Goal: Task Accomplishment & Management: Complete application form

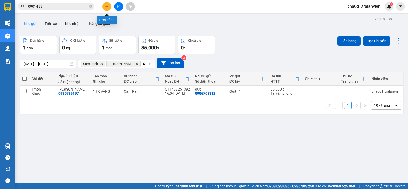
click at [107, 6] on icon "plus" at bounding box center [107, 7] width 4 height 4
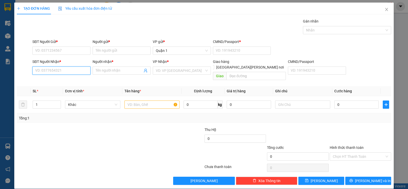
click at [49, 70] on input "SĐT Người Nhận *" at bounding box center [61, 70] width 58 height 8
click at [43, 82] on div "0935979803 - QUÂN KHATOCO" at bounding box center [61, 81] width 52 height 6
type input "0935979803"
type input "QUÂN KHATOCO"
type input "0935979803"
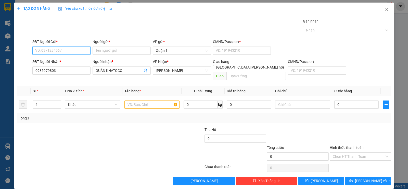
click at [46, 47] on input "SĐT Người Gửi *" at bounding box center [61, 50] width 58 height 8
click at [47, 63] on div "0907876360 - MINH" at bounding box center [61, 61] width 52 height 6
type input "0907876360"
type input "MINH"
type input "056204003478"
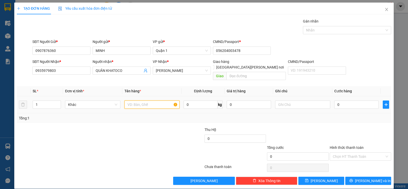
click at [140, 100] on input "text" at bounding box center [152, 104] width 55 height 8
type input "1 KIỆN TRẮNG"
click at [355, 102] on input "0" at bounding box center [356, 104] width 44 height 8
type input "4"
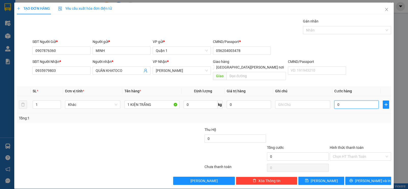
type input "4"
type input "40"
type input "40.000"
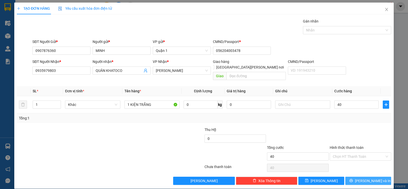
type input "40.000"
drag, startPoint x: 366, startPoint y: 174, endPoint x: 326, endPoint y: 113, distance: 73.4
click at [366, 178] on span "[PERSON_NAME] và In" at bounding box center [373, 181] width 36 height 6
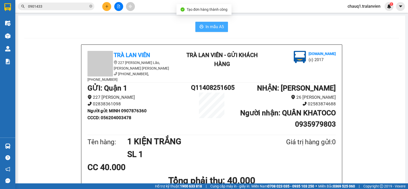
click at [213, 29] on span "In mẫu A5" at bounding box center [215, 26] width 18 height 6
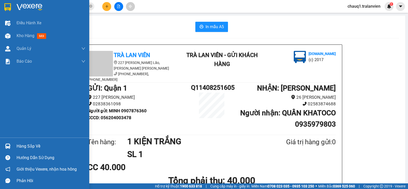
click at [11, 8] on div at bounding box center [7, 7] width 9 height 9
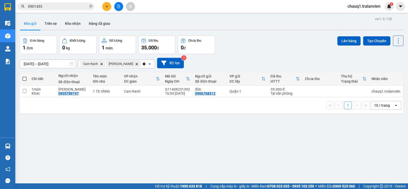
click at [102, 62] on icon "Delete" at bounding box center [101, 63] width 3 height 3
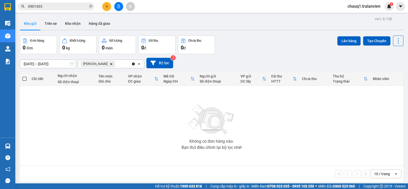
click at [102, 61] on span "[PERSON_NAME]" at bounding box center [98, 64] width 34 height 6
click at [110, 63] on icon "Phan Rang , close by backspace" at bounding box center [111, 64] width 2 height 2
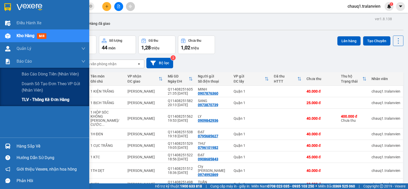
click at [42, 100] on span "TLV - Thống kê đơn hàng" at bounding box center [46, 99] width 48 height 6
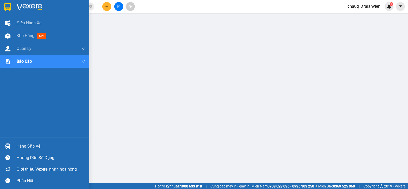
click at [10, 8] on img at bounding box center [7, 7] width 7 height 8
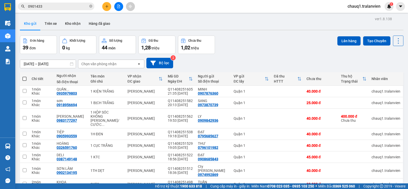
drag, startPoint x: 265, startPoint y: 27, endPoint x: 129, endPoint y: 18, distance: 135.5
click at [264, 27] on div "Kho gửi Trên xe Kho nhận Hàng đã giao" at bounding box center [212, 24] width 384 height 14
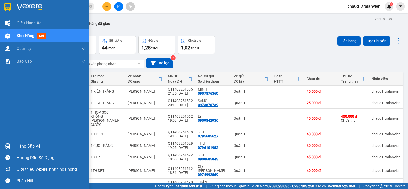
click at [6, 3] on img at bounding box center [7, 7] width 7 height 8
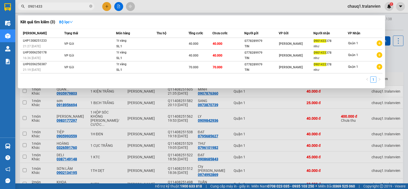
click at [59, 6] on input "0901433" at bounding box center [58, 7] width 60 height 6
click at [109, 7] on div at bounding box center [204, 94] width 408 height 189
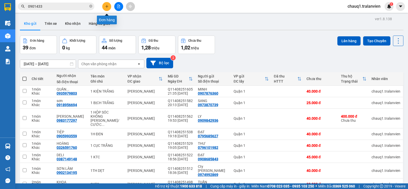
click at [108, 7] on icon "plus" at bounding box center [107, 7] width 4 height 4
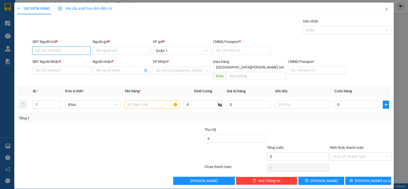
click at [68, 50] on input "SĐT Người Gửi *" at bounding box center [61, 50] width 58 height 8
click at [49, 51] on input "0911" at bounding box center [61, 50] width 58 height 8
type input "0911"
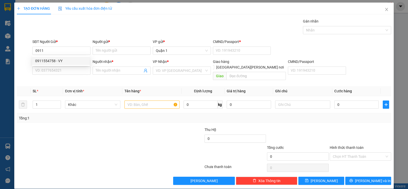
click at [61, 33] on div "Gán nhãn Nhãn" at bounding box center [211, 27] width 361 height 18
click at [67, 73] on input "SĐT Người Nhận *" at bounding box center [61, 70] width 58 height 8
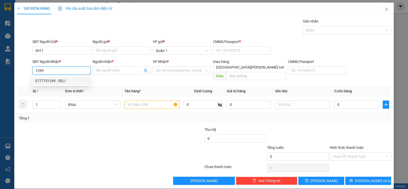
click at [81, 78] on div "0777751299 - DELI" at bounding box center [61, 81] width 58 height 8
type input "0777751299"
type input "DELI"
type input "1"
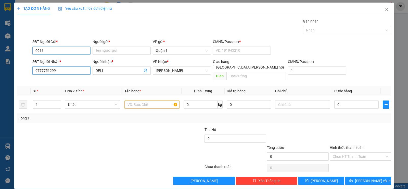
type input "0777751299"
click at [69, 51] on input "0911" at bounding box center [61, 50] width 58 height 8
click at [65, 46] on input "0911" at bounding box center [61, 50] width 58 height 8
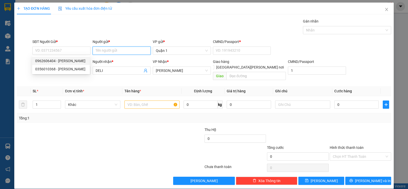
click at [110, 51] on input "Người gửi *" at bounding box center [122, 50] width 58 height 8
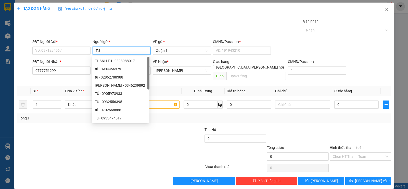
drag, startPoint x: 149, startPoint y: 112, endPoint x: 145, endPoint y: 62, distance: 50.2
click at [145, 65] on div "[PERSON_NAME] TÚ - 0898988017 tú - 0904456379 tú - 02862788388 [PERSON_NAME] - …" at bounding box center [121, 89] width 58 height 65
type input "TÚ"
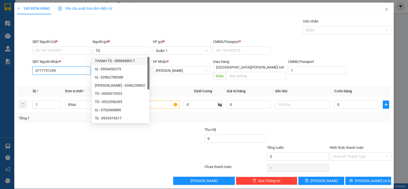
click at [51, 73] on input "0777751299" at bounding box center [61, 70] width 58 height 8
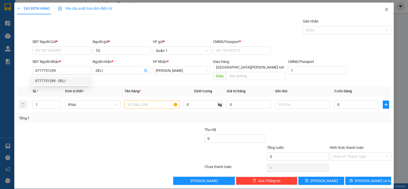
click at [385, 10] on icon "close" at bounding box center [387, 9] width 4 height 4
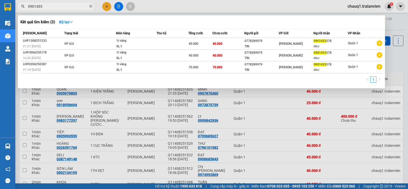
click at [61, 6] on input "0901433" at bounding box center [58, 7] width 60 height 6
drag, startPoint x: 61, startPoint y: 6, endPoint x: 45, endPoint y: 6, distance: 15.3
click at [45, 6] on input "0901433" at bounding box center [58, 7] width 60 height 6
paste input "777751299"
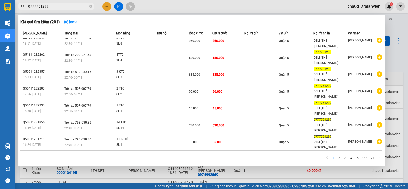
scroll to position [7, 0]
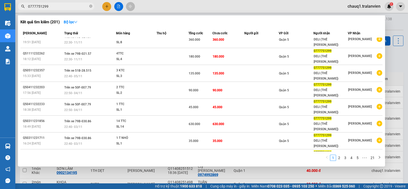
type input "0777751299"
click at [303, 171] on div "Quận 5" at bounding box center [296, 174] width 34 height 6
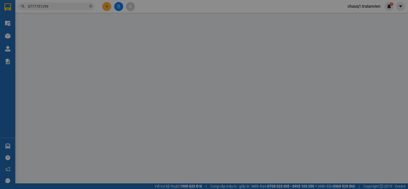
type input "0777751299"
type input "DELI (THẾ [PERSON_NAME])"
type input "25.000"
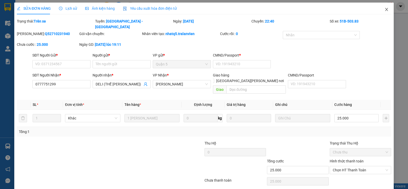
click at [382, 12] on span "Close" at bounding box center [387, 10] width 14 height 14
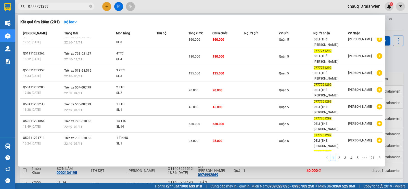
click at [52, 7] on input "0777751299" at bounding box center [58, 7] width 60 height 6
click at [339, 157] on link "2" at bounding box center [340, 158] width 6 height 6
click at [346, 156] on link "3" at bounding box center [346, 158] width 6 height 6
click at [357, 155] on link "5" at bounding box center [358, 158] width 6 height 6
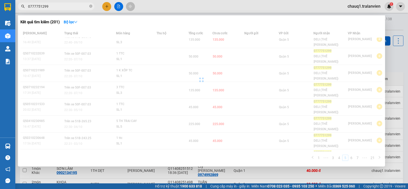
scroll to position [5, 0]
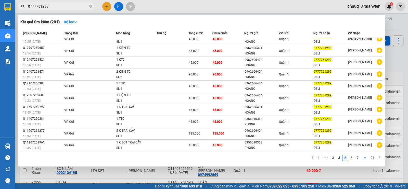
click at [365, 158] on span "•••" at bounding box center [365, 157] width 8 height 6
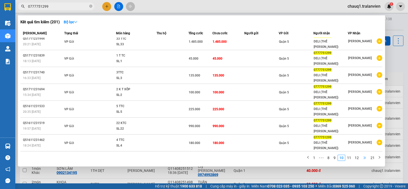
click at [363, 157] on span "•••" at bounding box center [365, 157] width 8 height 6
click at [363, 157] on link "20" at bounding box center [365, 158] width 7 height 6
click at [372, 157] on link "21" at bounding box center [372, 158] width 7 height 6
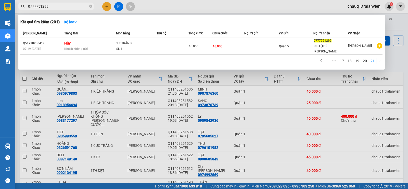
scroll to position [0, 0]
click at [363, 58] on link "20" at bounding box center [365, 61] width 7 height 6
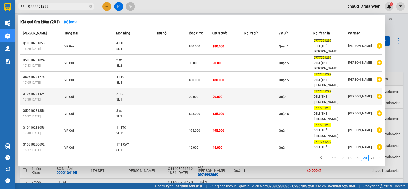
click at [295, 94] on div "Quận 1" at bounding box center [296, 97] width 34 height 6
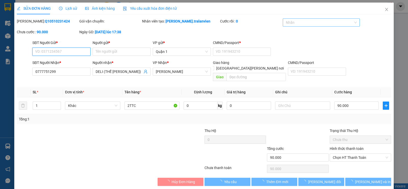
type input "0777751299"
type input "DELI (THẾ [PERSON_NAME])"
type input "90.000"
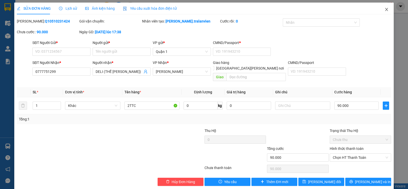
click at [382, 12] on span "Close" at bounding box center [387, 10] width 14 height 14
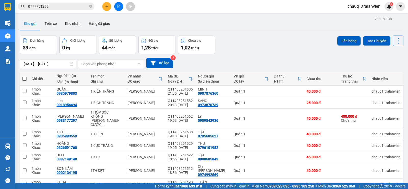
click at [61, 6] on input "0777751299" at bounding box center [58, 7] width 60 height 6
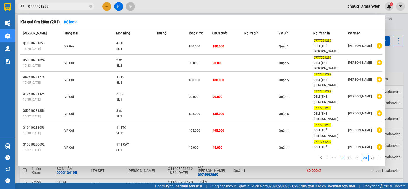
click at [340, 155] on link "17" at bounding box center [342, 158] width 7 height 6
click at [329, 157] on link "15" at bounding box center [326, 158] width 7 height 6
click at [322, 157] on span "•••" at bounding box center [318, 157] width 8 height 6
click at [322, 157] on span "•••" at bounding box center [321, 157] width 8 height 6
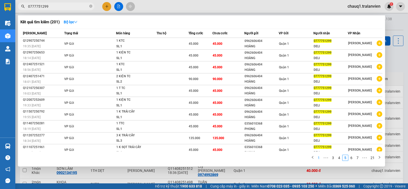
click at [321, 156] on link "1" at bounding box center [319, 158] width 6 height 6
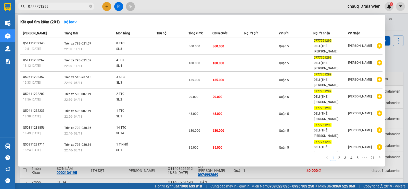
click at [302, 2] on div at bounding box center [204, 94] width 408 height 189
